Goal: Book appointment/travel/reservation

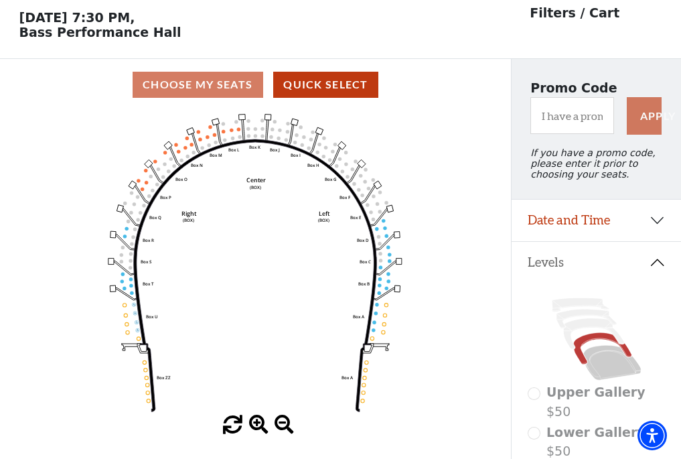
scroll to position [62, 0]
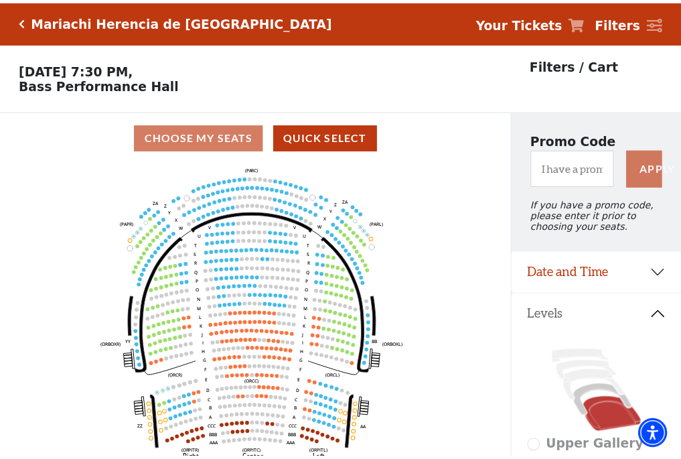
scroll to position [62, 0]
